Goal: Answer question/provide support: Share knowledge or assist other users

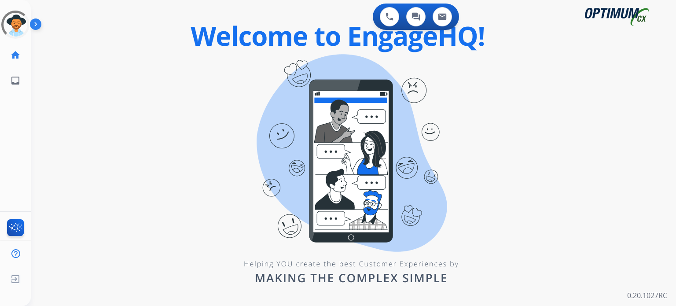
click at [261, 47] on div "swap_horiz Break voice bridge close_fullscreen Connect 3-Way Call merge_type Se…" at bounding box center [343, 53] width 624 height 42
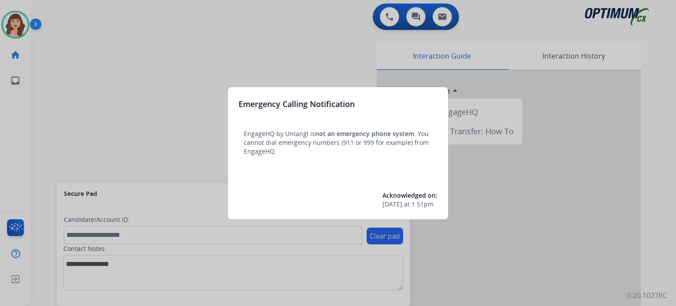
click at [199, 63] on div at bounding box center [338, 153] width 676 height 306
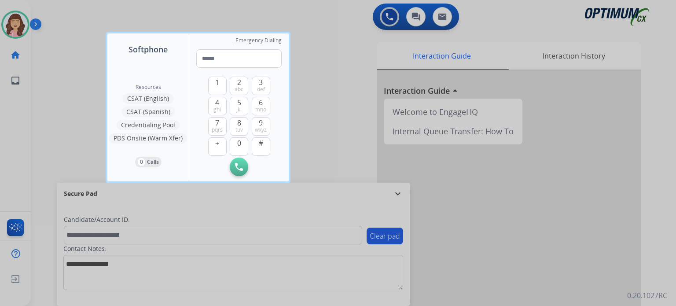
click at [323, 99] on div at bounding box center [338, 153] width 676 height 306
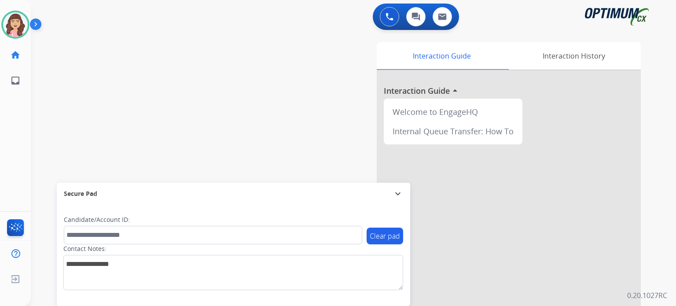
click at [0, 306] on div at bounding box center [0, 306] width 0 height 0
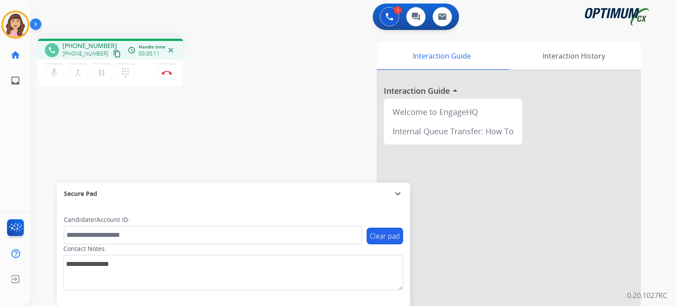
click at [113, 52] on mat-icon "content_copy" at bounding box center [117, 54] width 8 height 8
click at [102, 72] on mat-icon "pause" at bounding box center [101, 72] width 11 height 11
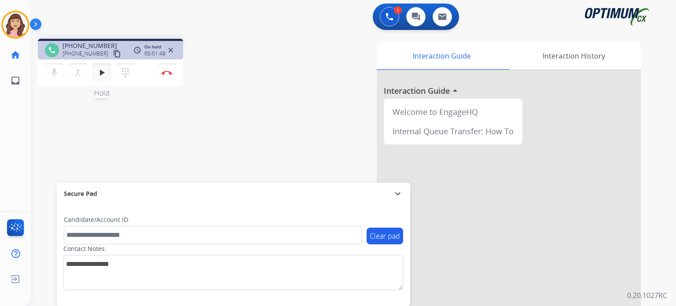
click at [98, 74] on mat-icon "play_arrow" at bounding box center [101, 72] width 11 height 11
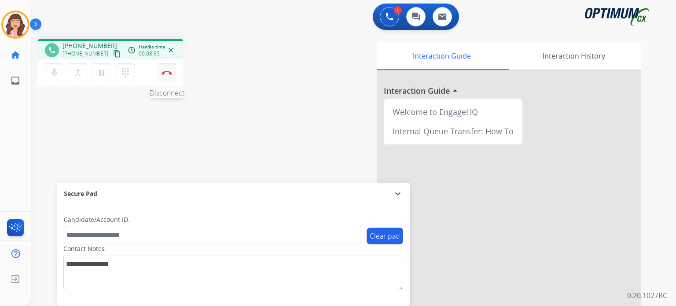
click at [165, 72] on img at bounding box center [167, 72] width 11 height 4
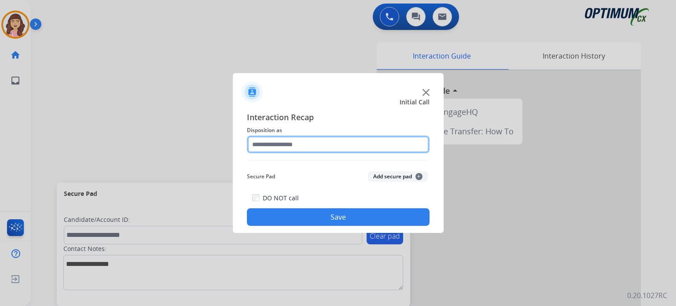
click at [347, 146] on input "text" at bounding box center [338, 145] width 183 height 18
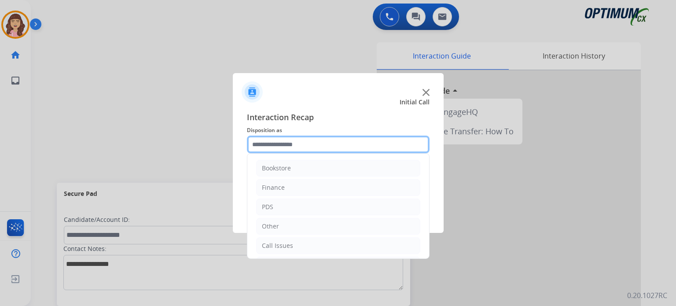
scroll to position [58, 0]
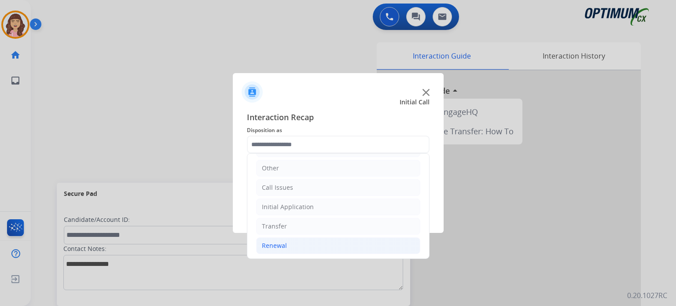
click at [283, 237] on li "Renewal" at bounding box center [338, 245] width 164 height 17
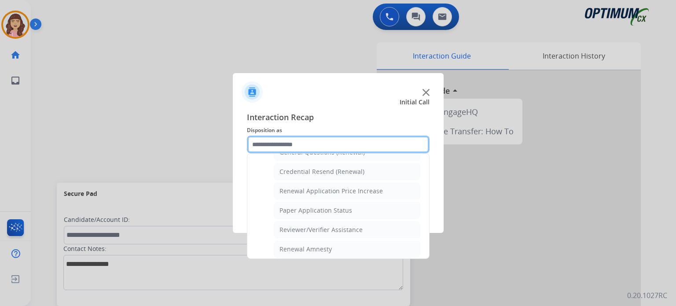
scroll to position [336, 0]
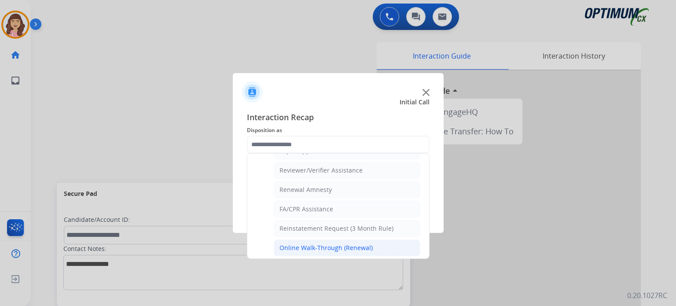
click at [349, 243] on div "Online Walk-Through (Renewal)" at bounding box center [326, 247] width 93 height 9
type input "**********"
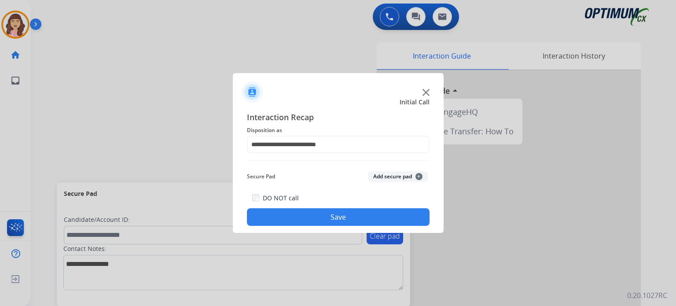
click at [334, 218] on button "Save" at bounding box center [338, 217] width 183 height 18
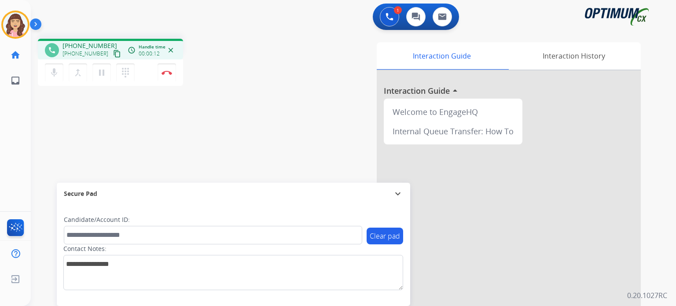
click at [113, 51] on mat-icon "content_copy" at bounding box center [117, 54] width 8 height 8
click at [167, 72] on img at bounding box center [167, 72] width 11 height 4
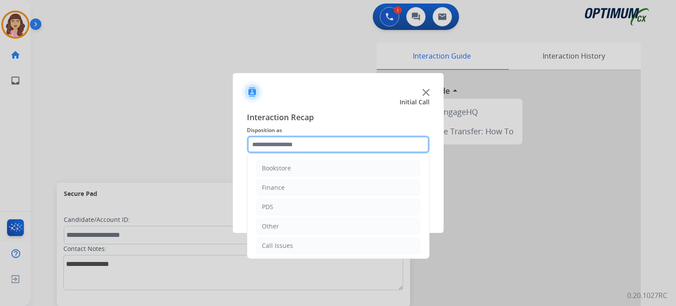
click at [328, 151] on input "text" at bounding box center [338, 145] width 183 height 18
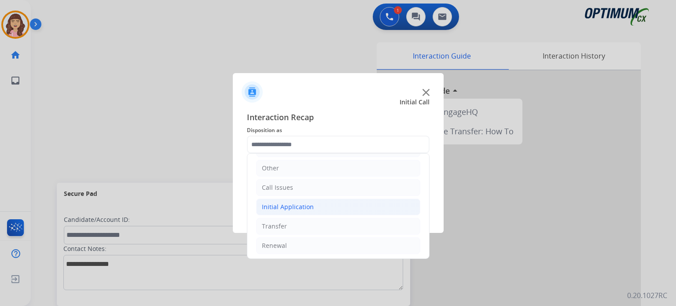
click at [308, 200] on li "Initial Application" at bounding box center [338, 207] width 164 height 17
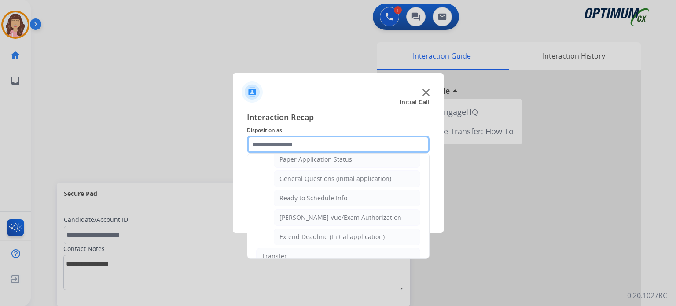
scroll to position [498, 0]
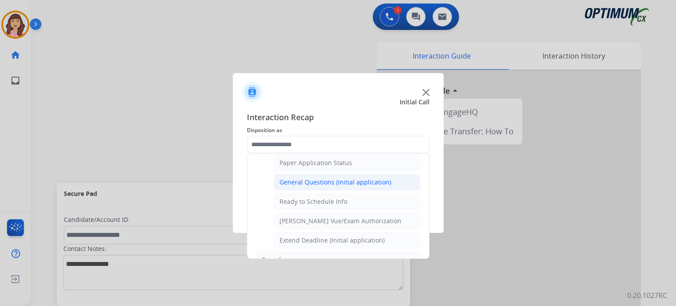
click at [311, 178] on div "General Questions (Initial application)" at bounding box center [336, 182] width 112 height 9
type input "**********"
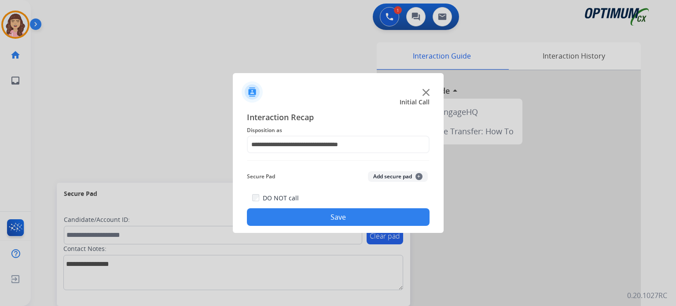
click at [310, 212] on button "Save" at bounding box center [338, 217] width 183 height 18
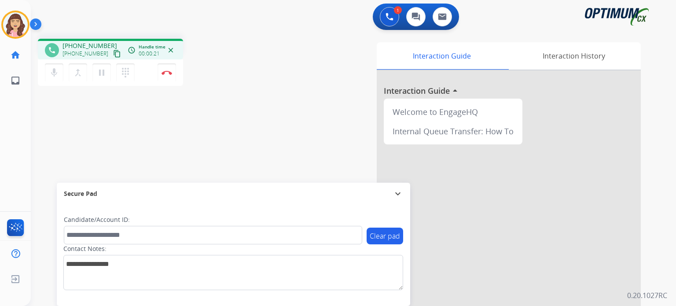
click at [113, 54] on mat-icon "content_copy" at bounding box center [117, 54] width 8 height 8
click at [143, 166] on div "phone +16145560852 +16145560852 content_copy access_time Call metrics Queue 00:…" at bounding box center [343, 215] width 624 height 367
click at [101, 76] on mat-icon "pause" at bounding box center [101, 72] width 11 height 11
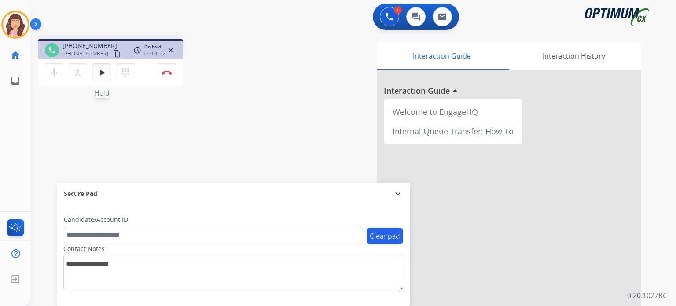
click at [100, 74] on mat-icon "play_arrow" at bounding box center [101, 72] width 11 height 11
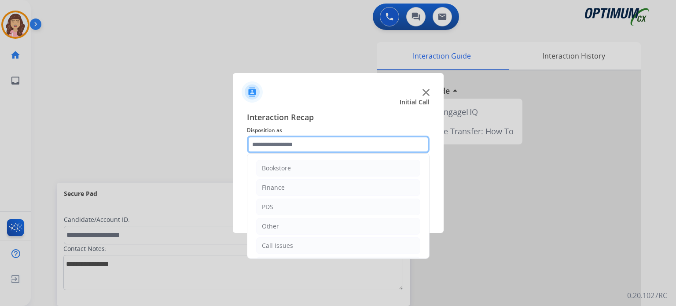
click at [314, 140] on input "text" at bounding box center [338, 145] width 183 height 18
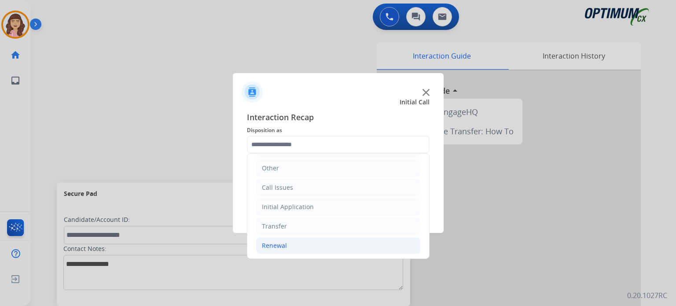
click at [289, 246] on li "Renewal" at bounding box center [338, 245] width 164 height 17
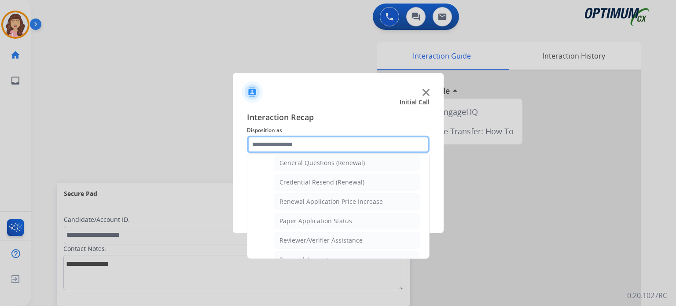
scroll to position [263, 0]
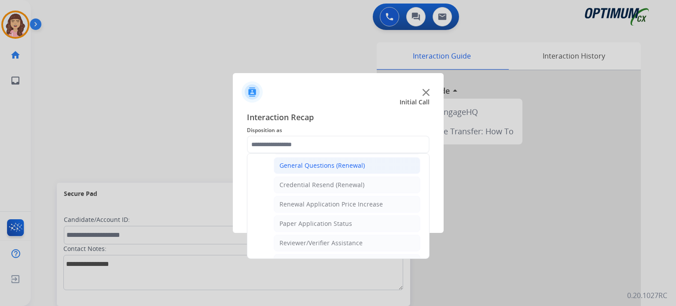
click at [319, 163] on div "General Questions (Renewal)" at bounding box center [322, 165] width 85 height 9
type input "**********"
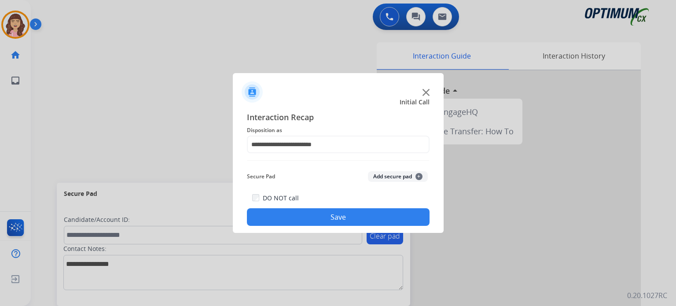
click at [332, 220] on button "Save" at bounding box center [338, 217] width 183 height 18
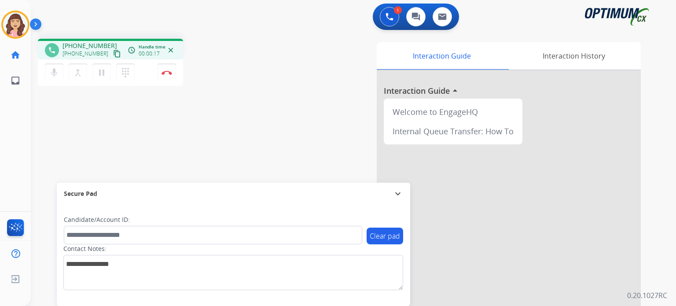
click at [113, 50] on mat-icon "content_copy" at bounding box center [117, 54] width 8 height 8
click at [103, 73] on mat-icon "pause" at bounding box center [101, 72] width 11 height 11
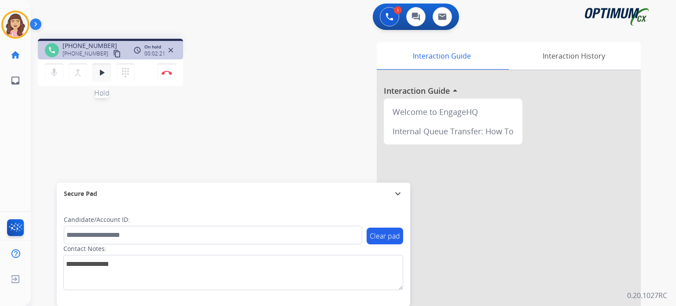
click at [100, 76] on mat-icon "play_arrow" at bounding box center [101, 72] width 11 height 11
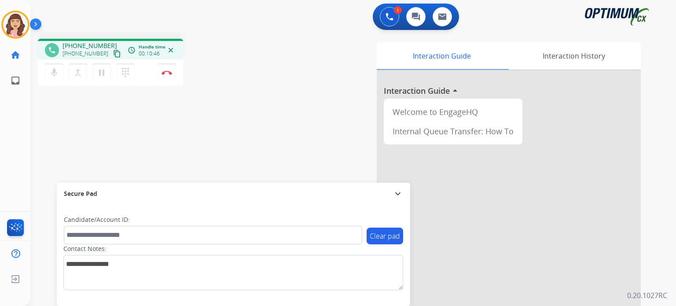
click at [190, 150] on div "phone +14026171977 +14026171977 content_copy access_time Call metrics Queue 00:…" at bounding box center [343, 215] width 624 height 367
click at [167, 72] on img at bounding box center [167, 72] width 11 height 4
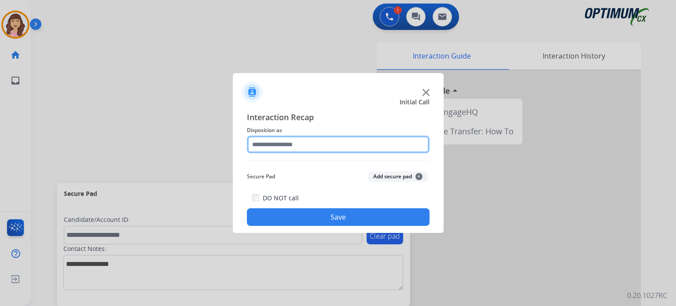
click at [291, 142] on input "text" at bounding box center [338, 145] width 183 height 18
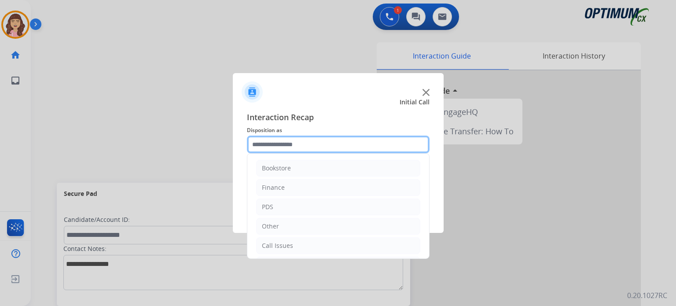
scroll to position [58, 0]
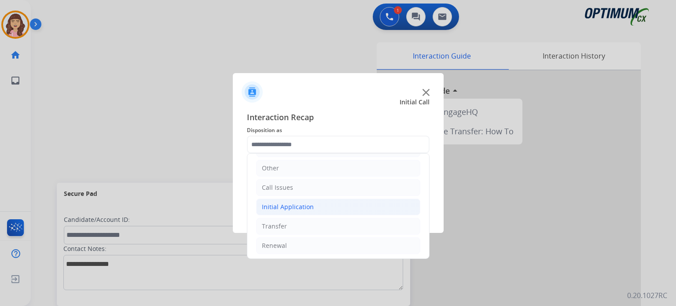
click at [298, 204] on div "Initial Application" at bounding box center [288, 207] width 52 height 9
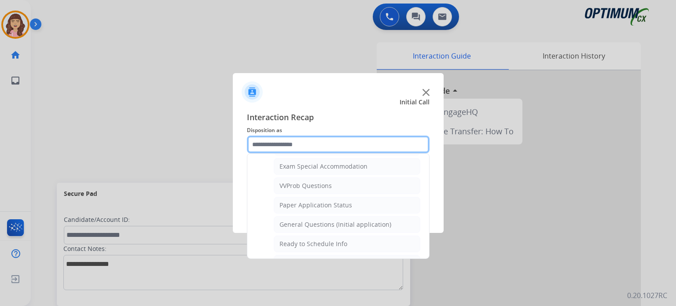
scroll to position [462, 0]
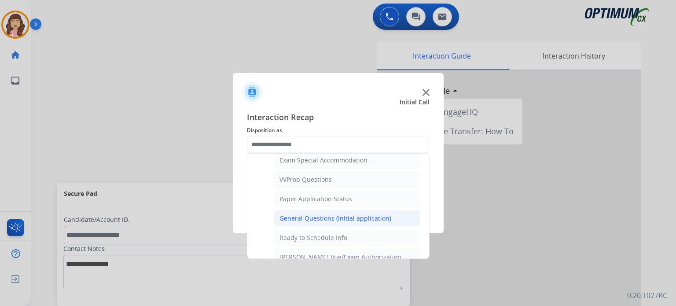
click at [350, 214] on div "General Questions (Initial application)" at bounding box center [336, 218] width 112 height 9
type input "**********"
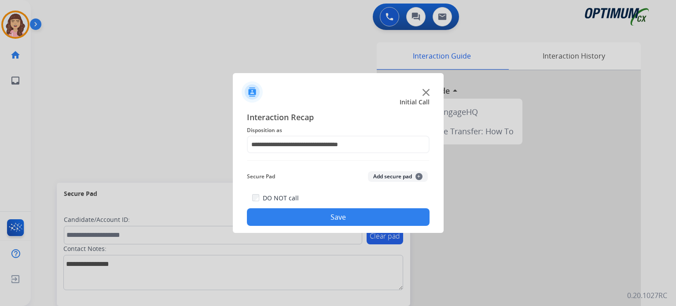
click at [334, 213] on button "Save" at bounding box center [338, 217] width 183 height 18
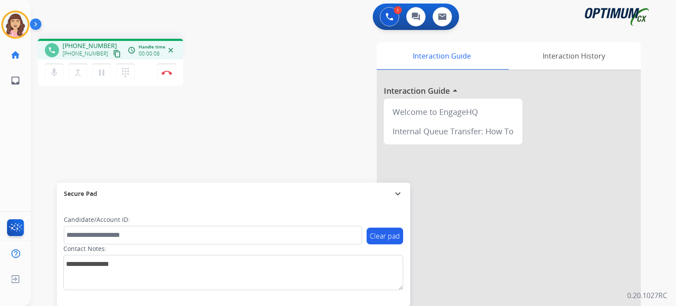
click at [113, 55] on mat-icon "content_copy" at bounding box center [117, 54] width 8 height 8
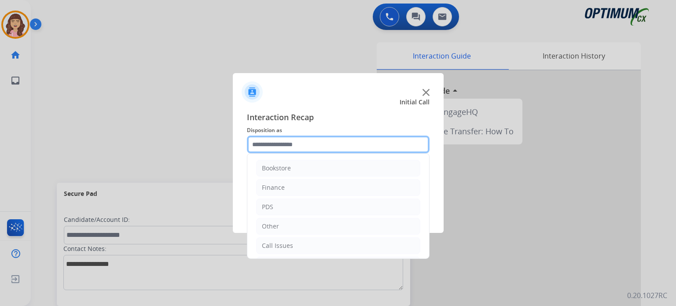
click at [309, 145] on input "text" at bounding box center [338, 145] width 183 height 18
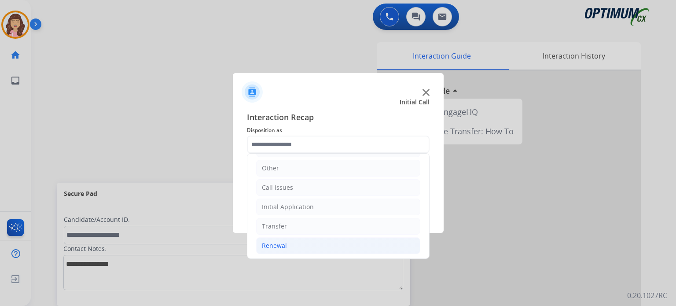
click at [296, 246] on li "Renewal" at bounding box center [338, 245] width 164 height 17
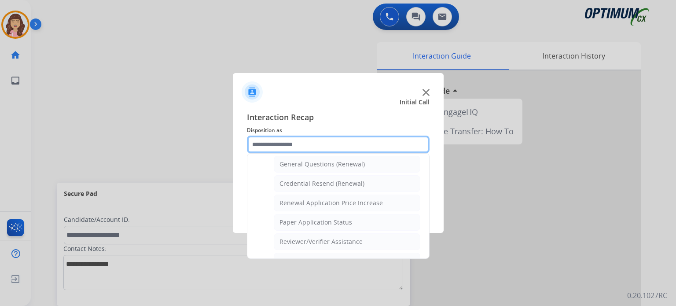
scroll to position [258, 0]
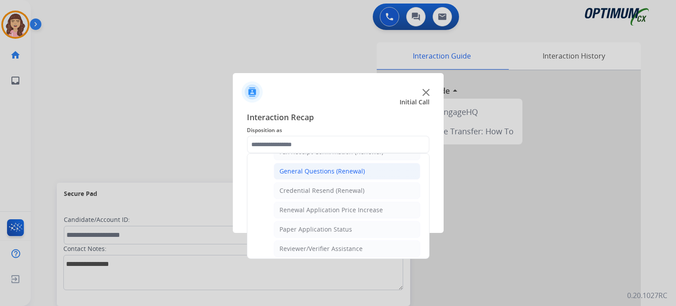
click at [317, 170] on div "General Questions (Renewal)" at bounding box center [322, 171] width 85 height 9
type input "**********"
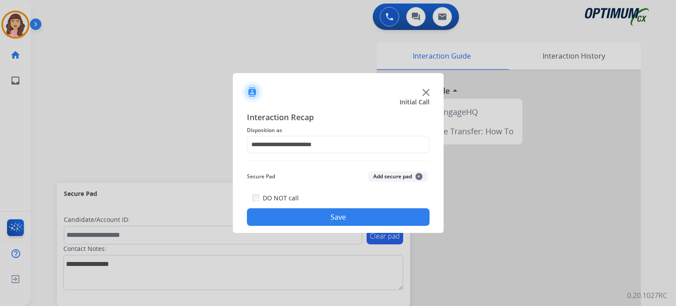
click at [328, 216] on button "Save" at bounding box center [338, 217] width 183 height 18
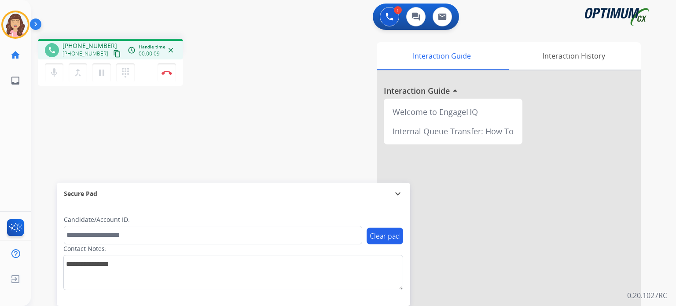
click at [113, 51] on mat-icon "content_copy" at bounding box center [117, 54] width 8 height 8
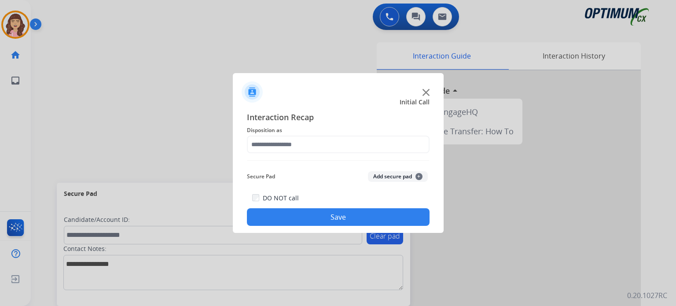
click at [167, 70] on div at bounding box center [338, 153] width 676 height 306
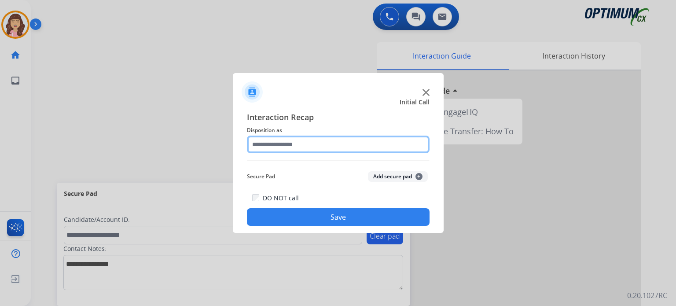
click at [317, 147] on input "text" at bounding box center [338, 145] width 183 height 18
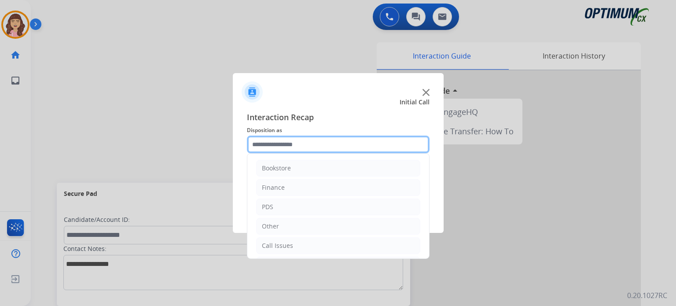
scroll to position [58, 0]
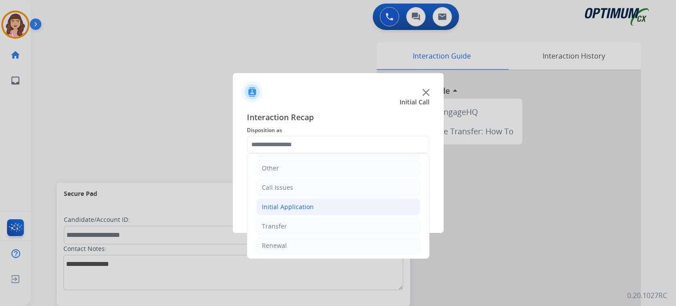
click at [320, 199] on li "Initial Application" at bounding box center [338, 207] width 164 height 17
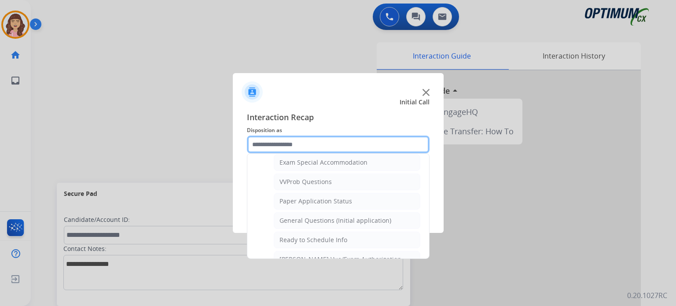
scroll to position [451, 0]
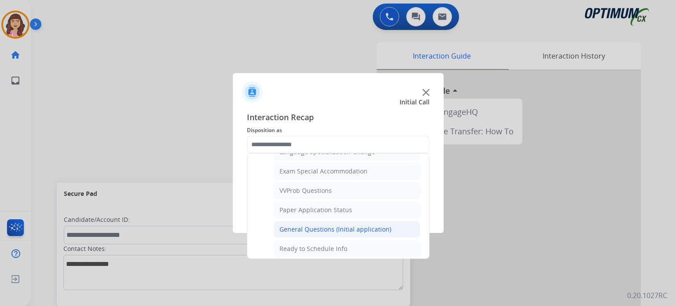
click at [335, 225] on div "General Questions (Initial application)" at bounding box center [336, 229] width 112 height 9
type input "**********"
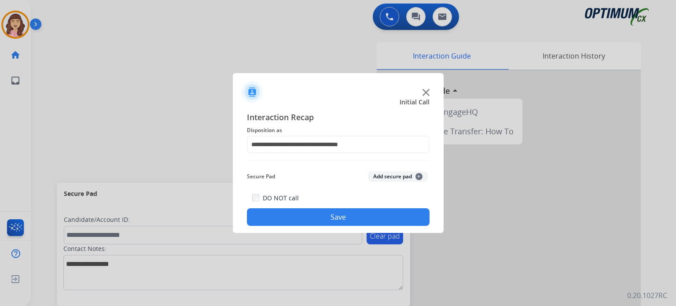
click at [320, 218] on button "Save" at bounding box center [338, 217] width 183 height 18
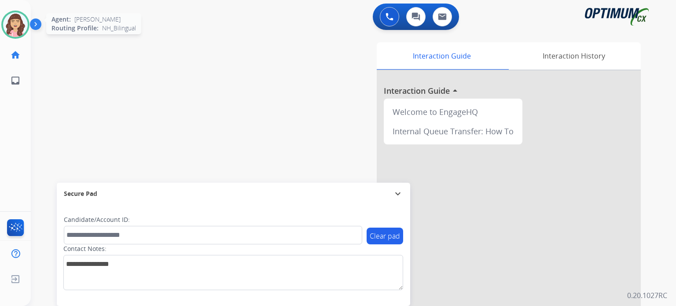
click at [12, 29] on img at bounding box center [15, 24] width 25 height 25
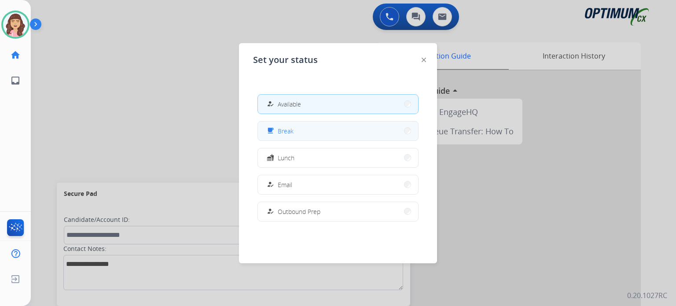
click at [307, 134] on button "free_breakfast Break" at bounding box center [338, 131] width 160 height 19
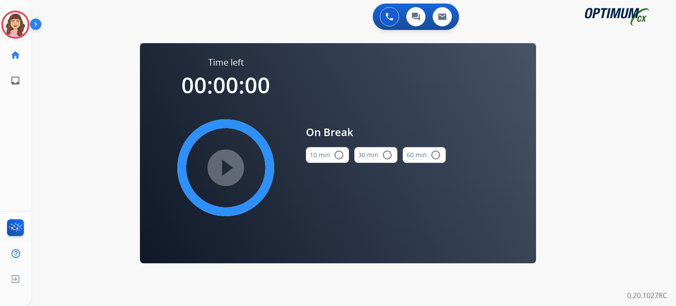
click at [335, 160] on mat-icon "radio_button_unchecked" at bounding box center [339, 155] width 11 height 11
click at [222, 162] on mat-icon "play_circle_filled" at bounding box center [226, 167] width 11 height 11
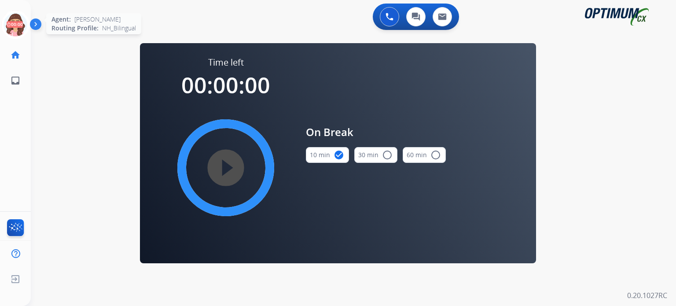
click at [17, 24] on icon at bounding box center [15, 25] width 29 height 29
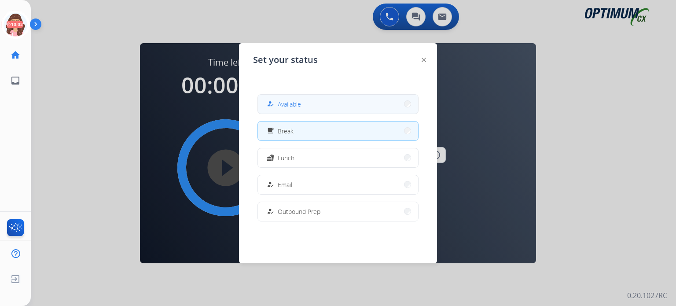
click at [277, 103] on div "how_to_reg Available" at bounding box center [283, 104] width 36 height 11
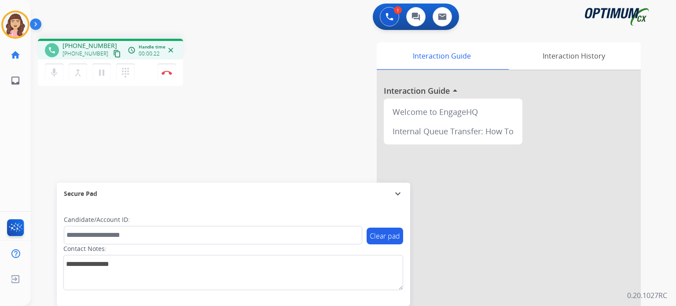
click at [113, 54] on mat-icon "content_copy" at bounding box center [117, 54] width 8 height 8
click at [166, 76] on button "Disconnect" at bounding box center [167, 72] width 18 height 18
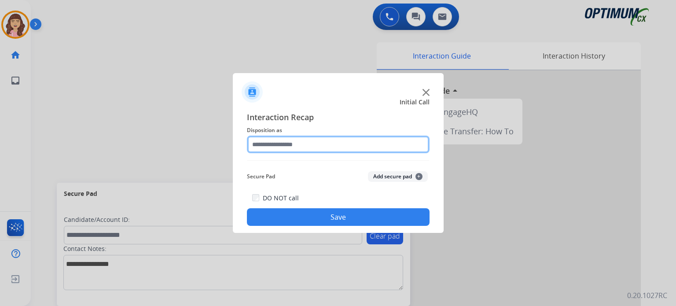
click at [330, 148] on input "text" at bounding box center [338, 145] width 183 height 18
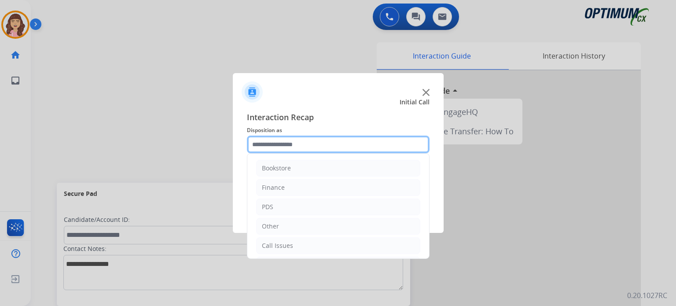
scroll to position [58, 0]
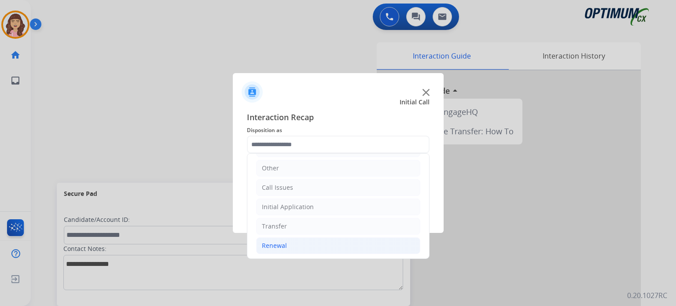
click at [291, 238] on li "Renewal" at bounding box center [338, 245] width 164 height 17
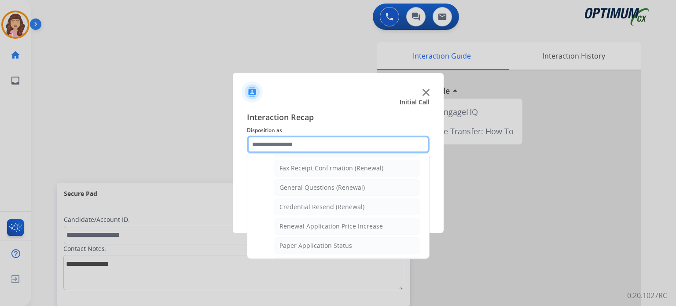
scroll to position [226, 0]
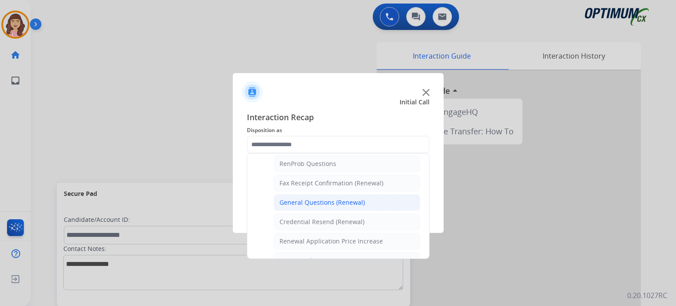
click at [312, 199] on div "General Questions (Renewal)" at bounding box center [322, 202] width 85 height 9
type input "**********"
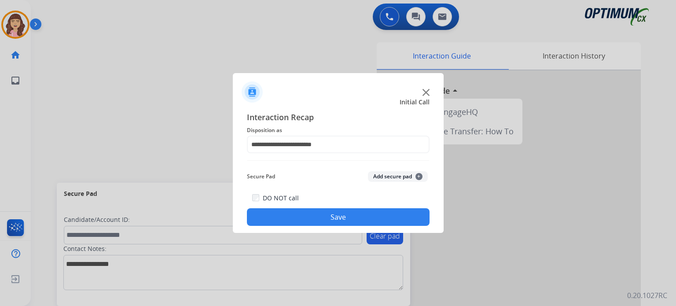
click at [335, 218] on button "Save" at bounding box center [338, 217] width 183 height 18
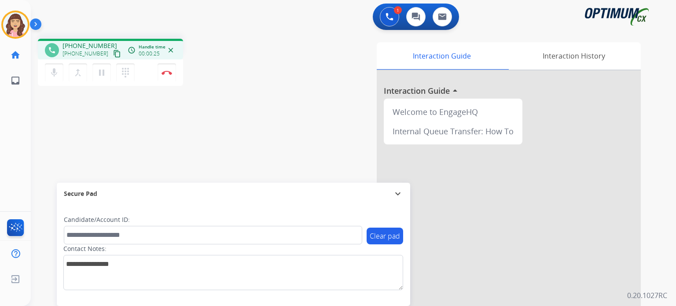
click at [113, 52] on mat-icon "content_copy" at bounding box center [117, 54] width 8 height 8
click at [169, 77] on button "Disconnect" at bounding box center [167, 72] width 18 height 18
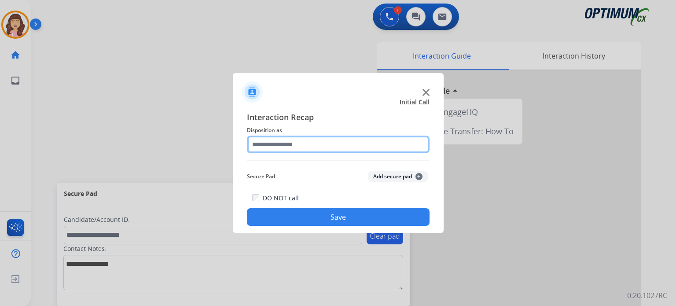
click at [299, 151] on input "text" at bounding box center [338, 145] width 183 height 18
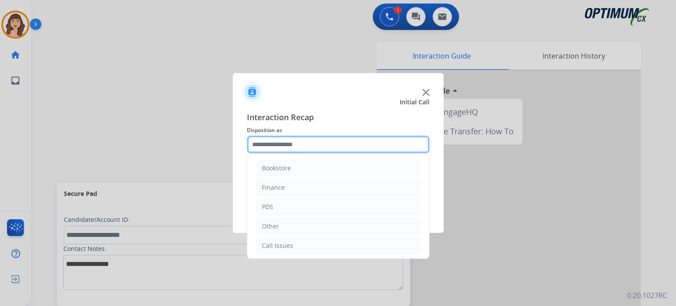
scroll to position [58, 0]
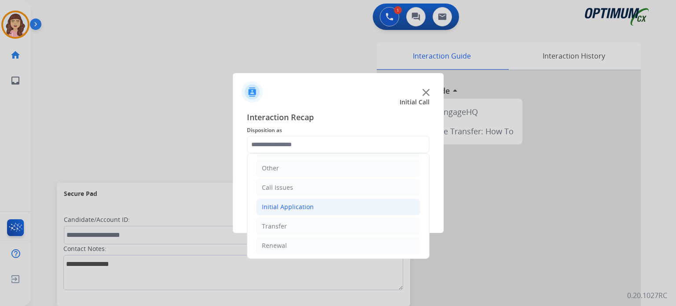
click at [299, 203] on div "Initial Application" at bounding box center [288, 207] width 52 height 9
click at [294, 244] on div "Appeals" at bounding box center [292, 245] width 24 height 9
type input "*******"
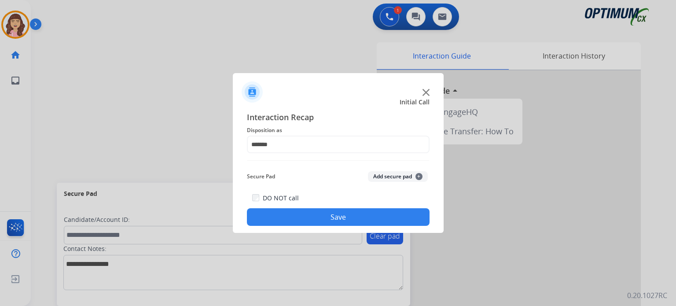
click at [336, 216] on button "Save" at bounding box center [338, 217] width 183 height 18
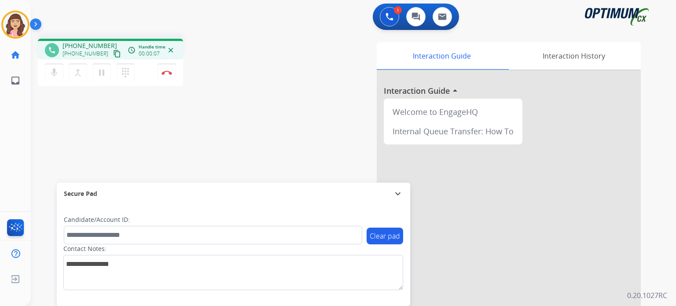
click at [113, 56] on mat-icon "content_copy" at bounding box center [117, 54] width 8 height 8
click at [163, 71] on img at bounding box center [167, 72] width 11 height 4
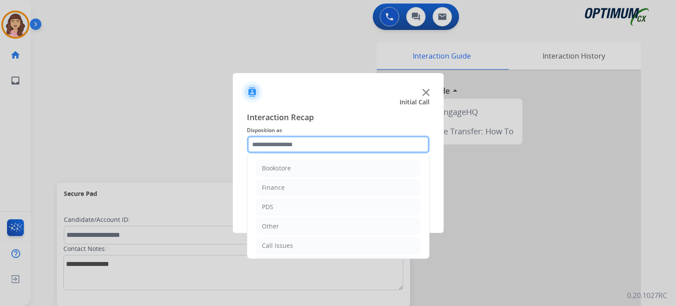
click at [315, 150] on input "text" at bounding box center [338, 145] width 183 height 18
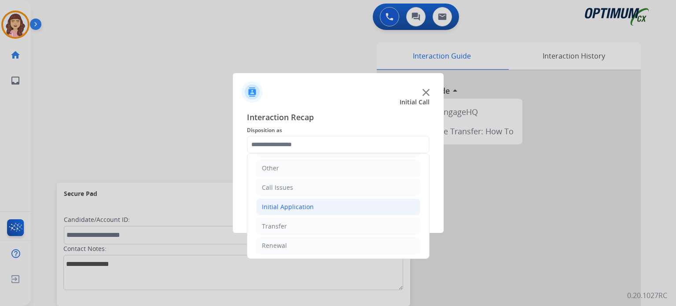
click at [296, 203] on div "Initial Application" at bounding box center [288, 207] width 52 height 9
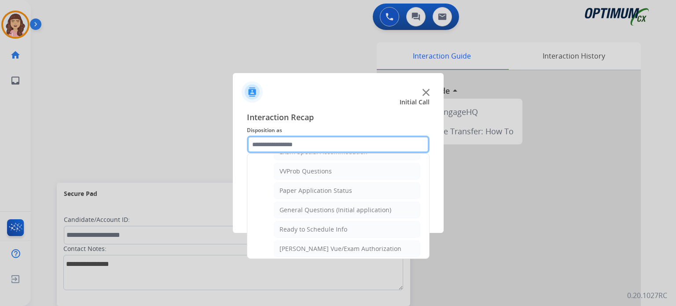
scroll to position [468, 0]
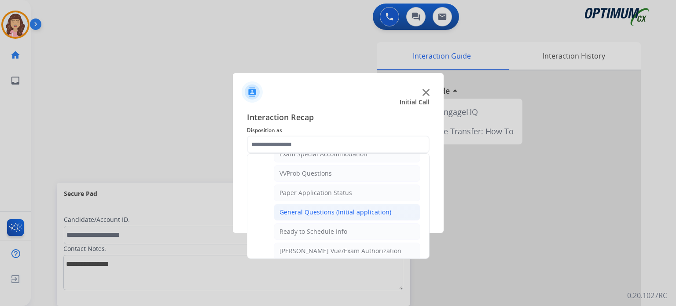
click at [328, 208] on div "General Questions (Initial application)" at bounding box center [336, 212] width 112 height 9
type input "**********"
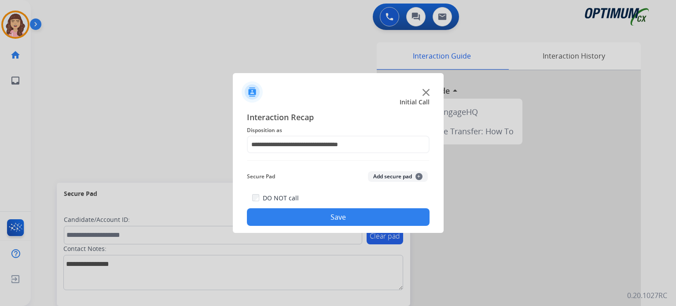
click at [318, 217] on button "Save" at bounding box center [338, 217] width 183 height 18
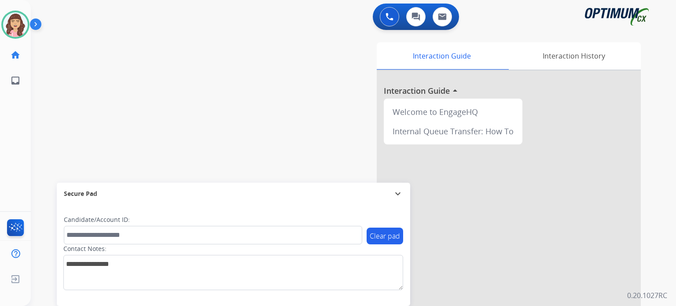
click at [164, 90] on div "swap_horiz Break voice bridge close_fullscreen Connect 3-Way Call merge_type Se…" at bounding box center [343, 215] width 624 height 367
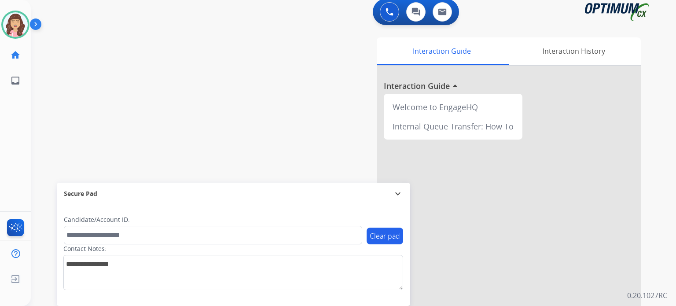
scroll to position [0, 0]
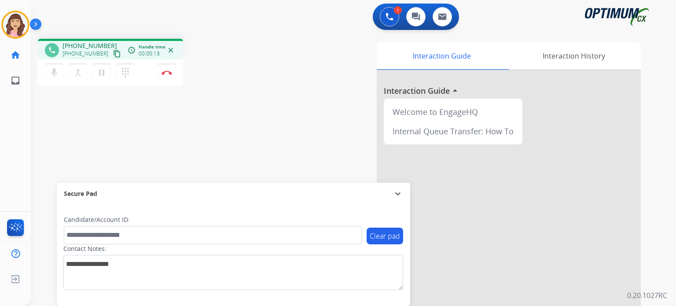
click at [113, 54] on mat-icon "content_copy" at bounding box center [117, 54] width 8 height 8
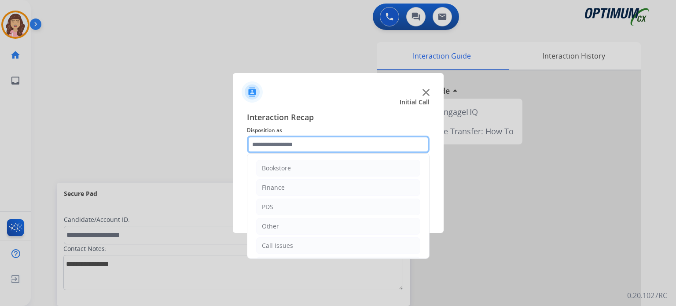
click at [297, 139] on input "text" at bounding box center [338, 145] width 183 height 18
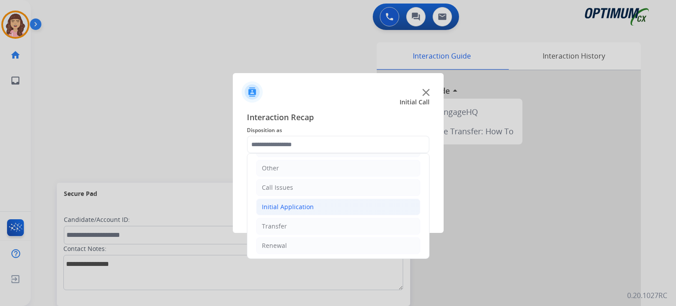
click at [284, 207] on div "Initial Application" at bounding box center [288, 207] width 52 height 9
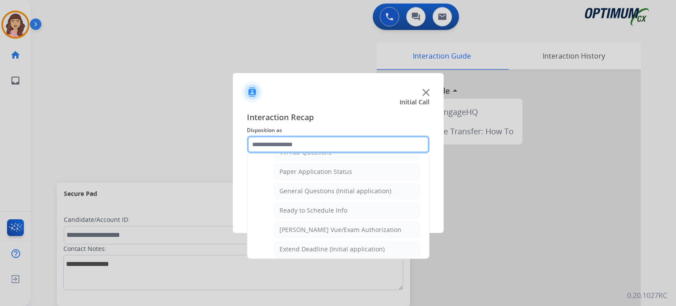
scroll to position [486, 0]
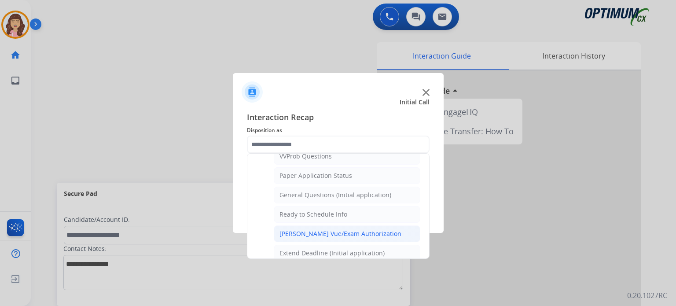
click at [344, 225] on li "Pearson Vue/Exam Authorization" at bounding box center [347, 233] width 147 height 17
type input "**********"
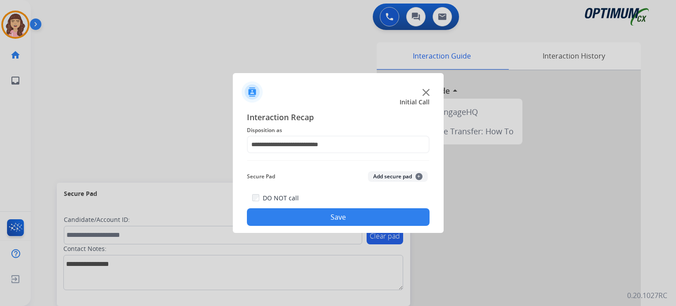
click at [330, 218] on button "Save" at bounding box center [338, 217] width 183 height 18
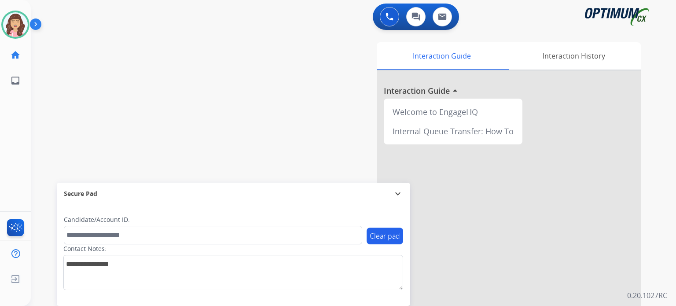
click at [133, 52] on div "swap_horiz Break voice bridge close_fullscreen Connect 3-Way Call merge_type Se…" at bounding box center [343, 215] width 624 height 367
click at [172, 118] on div "swap_horiz Break voice bridge close_fullscreen Connect 3-Way Call merge_type Se…" at bounding box center [343, 215] width 624 height 367
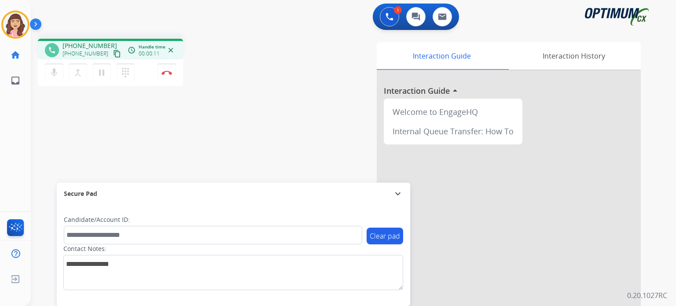
click at [113, 53] on mat-icon "content_copy" at bounding box center [117, 54] width 8 height 8
click at [101, 77] on mat-icon "pause" at bounding box center [101, 72] width 11 height 11
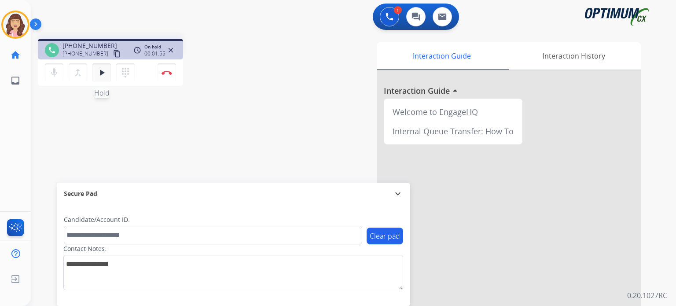
click at [99, 72] on mat-icon "play_arrow" at bounding box center [101, 72] width 11 height 11
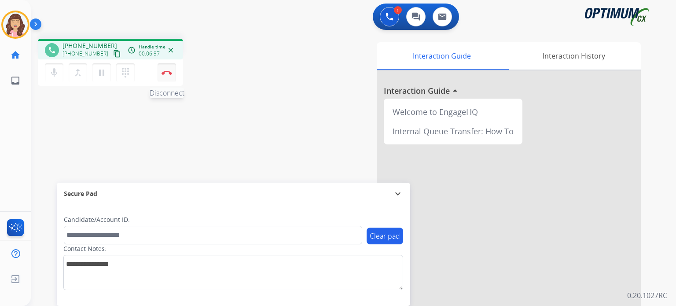
click at [168, 75] on button "Disconnect" at bounding box center [167, 72] width 18 height 18
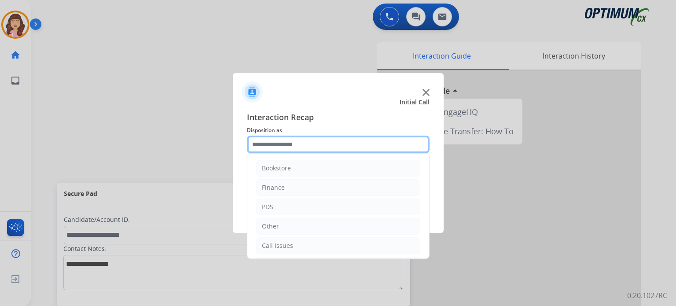
click at [303, 149] on input "text" at bounding box center [338, 145] width 183 height 18
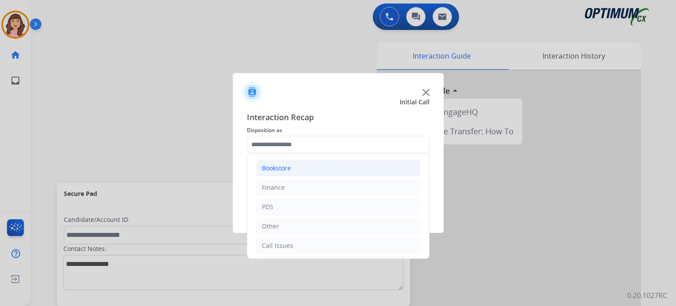
click at [292, 168] on li "Bookstore" at bounding box center [338, 168] width 164 height 17
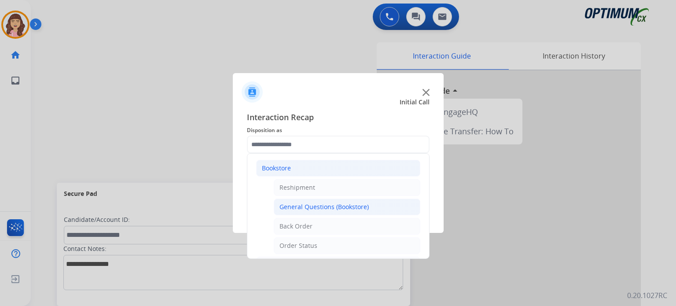
click at [321, 208] on div "General Questions (Bookstore)" at bounding box center [324, 207] width 89 height 9
type input "**********"
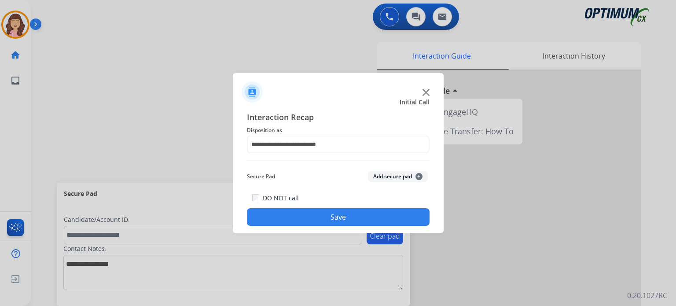
click at [332, 221] on button "Save" at bounding box center [338, 217] width 183 height 18
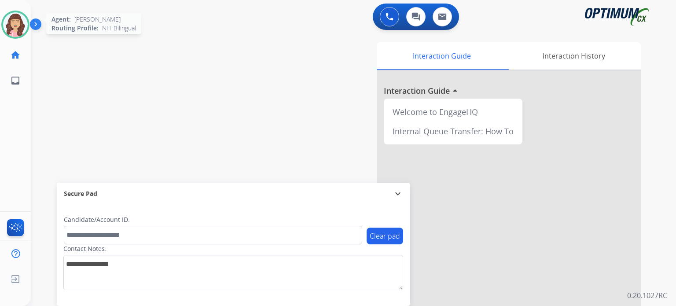
click at [12, 26] on img at bounding box center [15, 24] width 25 height 25
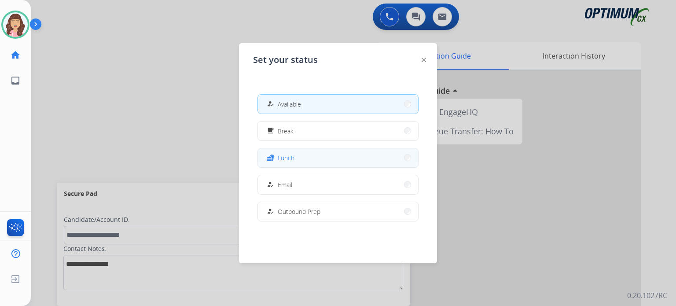
click at [299, 159] on button "fastfood Lunch" at bounding box center [338, 157] width 160 height 19
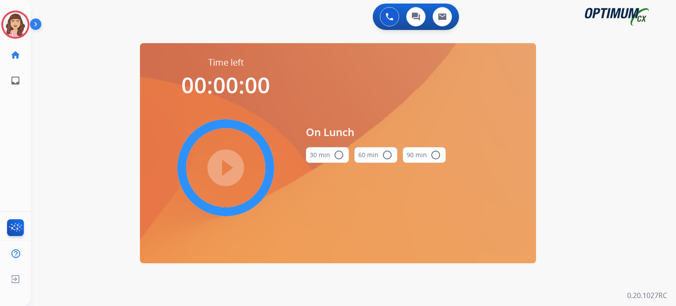
click at [337, 157] on mat-icon "radio_button_unchecked" at bounding box center [339, 155] width 11 height 11
click at [225, 166] on mat-icon "play_circle_filled" at bounding box center [226, 167] width 11 height 11
